Goal: Check status: Check status

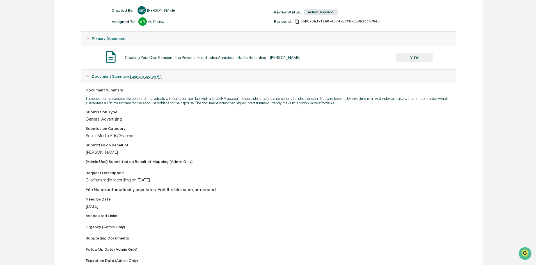
scroll to position [84, 0]
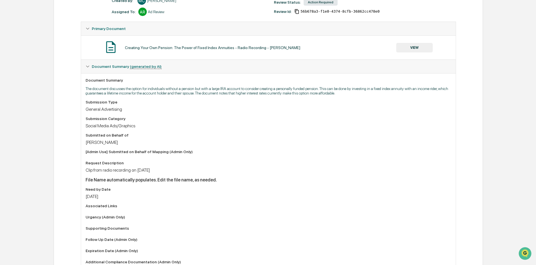
click at [200, 131] on div "Submission Type General Advertising Submission Category Social Media Ads/Graphi…" at bounding box center [268, 183] width 365 height 167
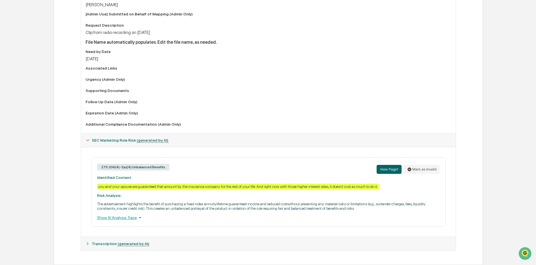
scroll to position [0, 0]
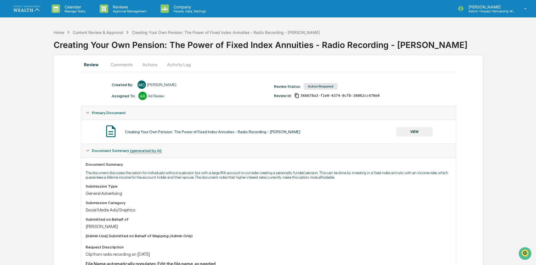
click at [410, 131] on button "VIEW" at bounding box center [414, 132] width 36 height 10
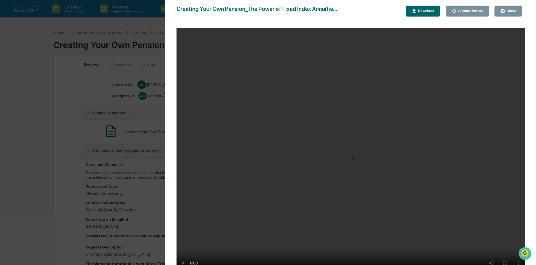
click at [15, 246] on div "Version History [DATE] 09:35 PM [PERSON_NAME] [DATE] 09:30 PM [PERSON_NAME] Cre…" at bounding box center [268, 132] width 536 height 265
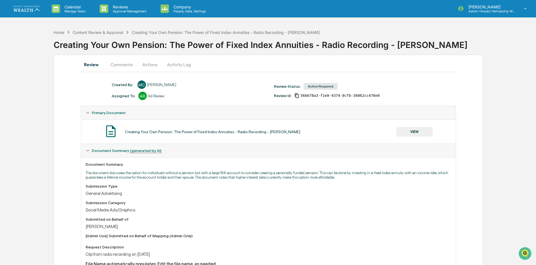
click at [423, 128] on button "VIEW" at bounding box center [414, 132] width 36 height 10
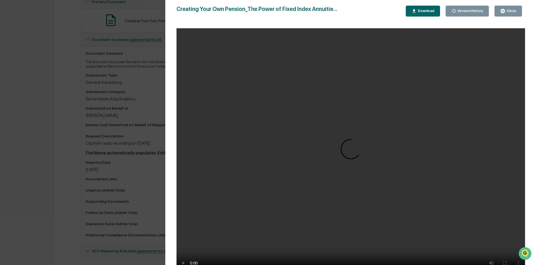
scroll to position [112, 0]
click at [416, 9] on icon "button" at bounding box center [413, 10] width 5 height 5
click at [59, 135] on div "Version History [DATE] 09:35 PM [PERSON_NAME] [DATE] 09:30 PM [PERSON_NAME] Cre…" at bounding box center [268, 132] width 536 height 265
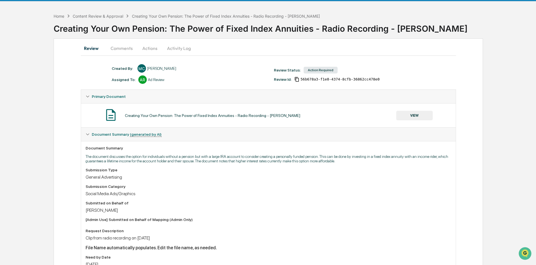
scroll to position [0, 0]
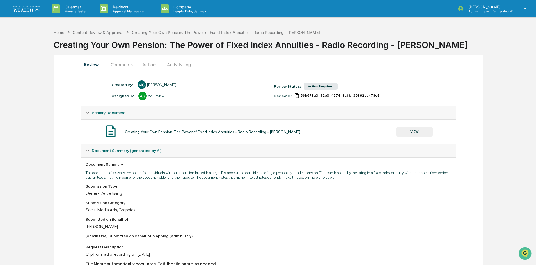
click at [18, 9] on img at bounding box center [26, 9] width 27 height 6
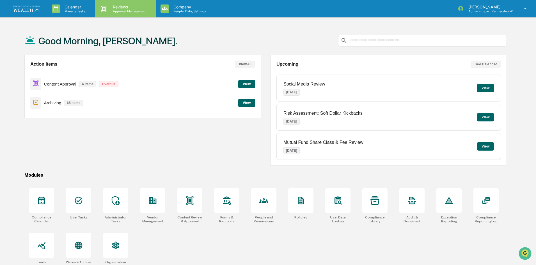
click at [142, 6] on p "Reviews" at bounding box center [128, 6] width 41 height 5
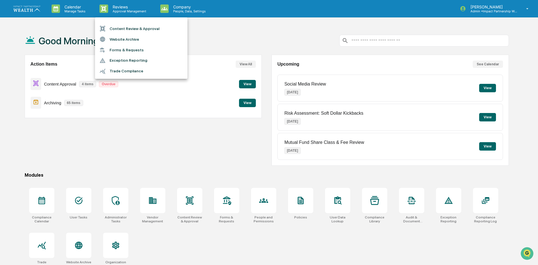
click at [147, 28] on li "Content Review & Approval" at bounding box center [141, 28] width 93 height 11
